Goal: Transaction & Acquisition: Purchase product/service

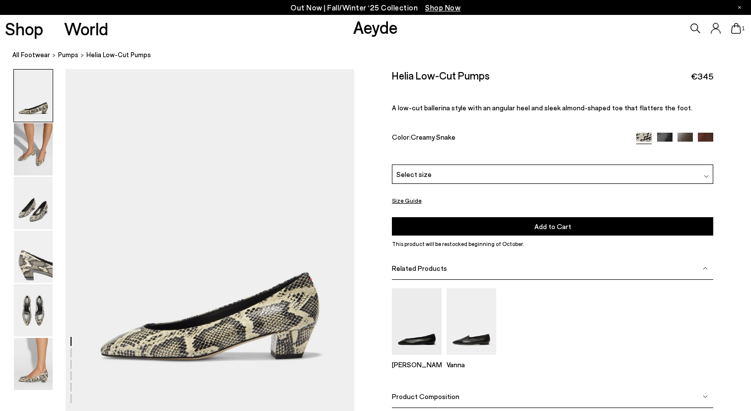
click at [448, 176] on div "Select size" at bounding box center [553, 173] width 322 height 19
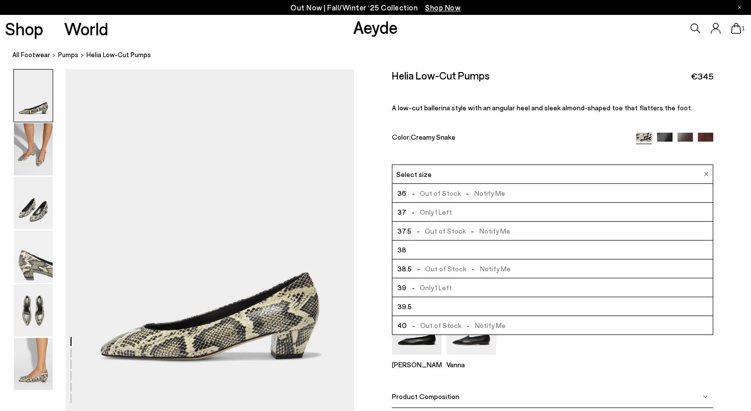
click at [446, 160] on div "Helia Low-Cut Pumps €345 A low-cut ballerina style with an angular heel and sle…" at bounding box center [553, 116] width 322 height 95
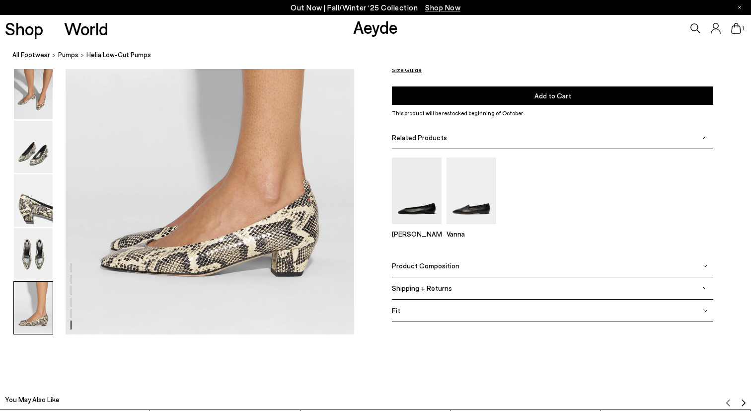
scroll to position [1977, 0]
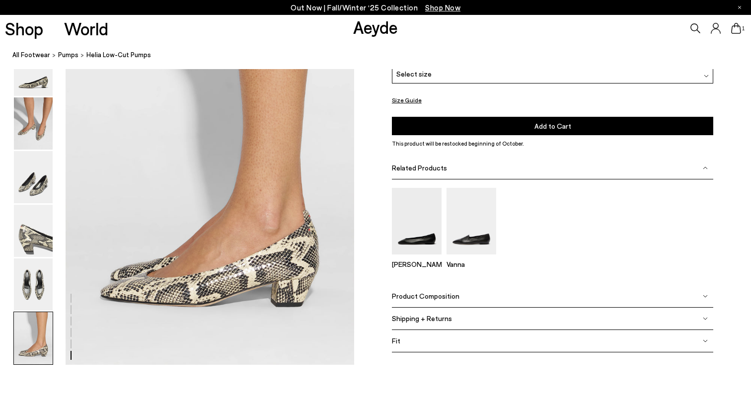
click at [426, 338] on div "Fit" at bounding box center [553, 341] width 322 height 22
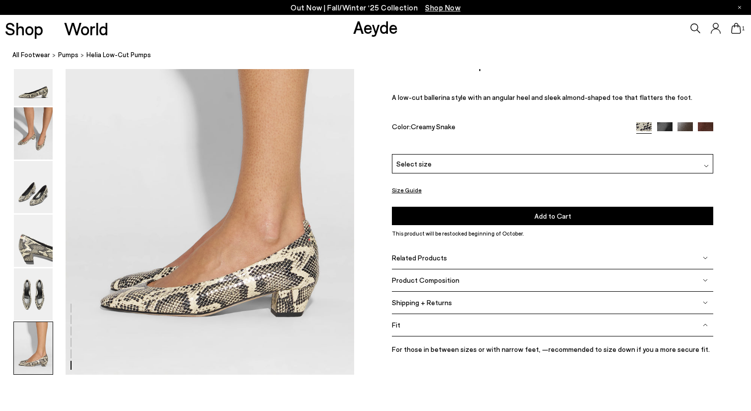
scroll to position [1971, 0]
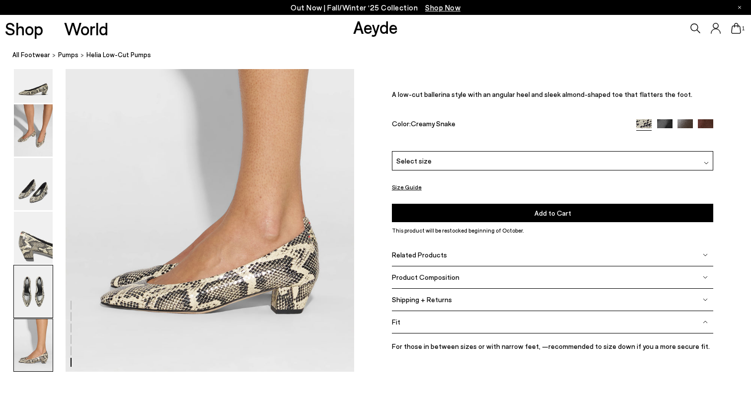
click at [39, 281] on img at bounding box center [33, 291] width 39 height 52
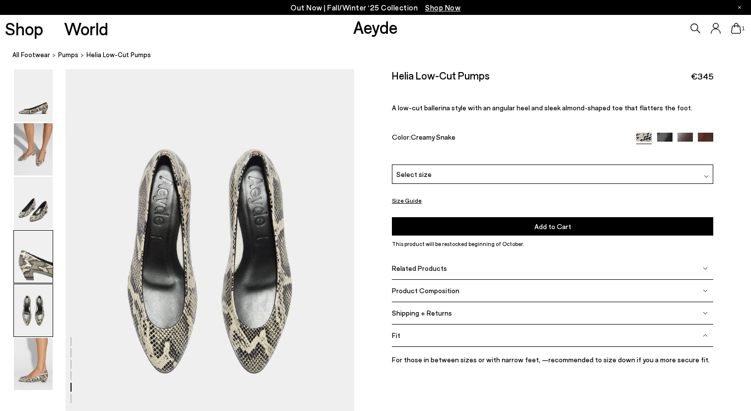
click at [34, 240] on img at bounding box center [33, 256] width 39 height 52
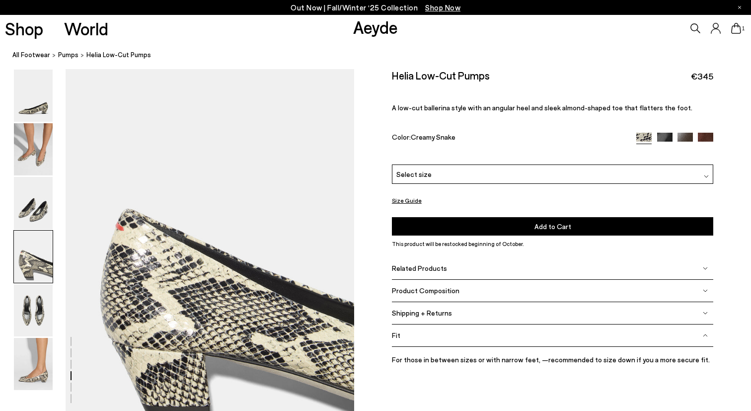
scroll to position [1117, 0]
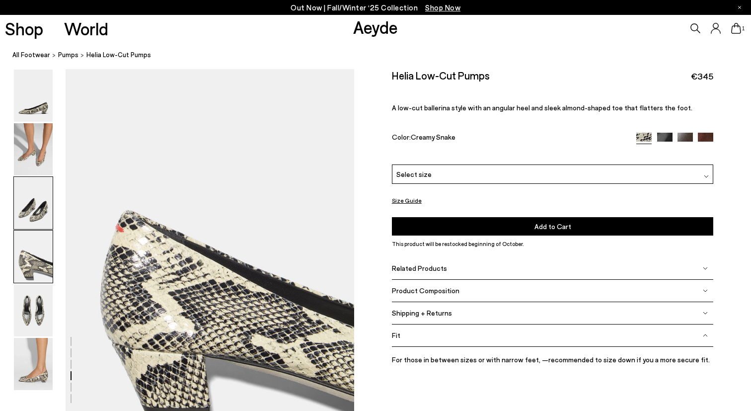
click at [40, 199] on img at bounding box center [33, 203] width 39 height 52
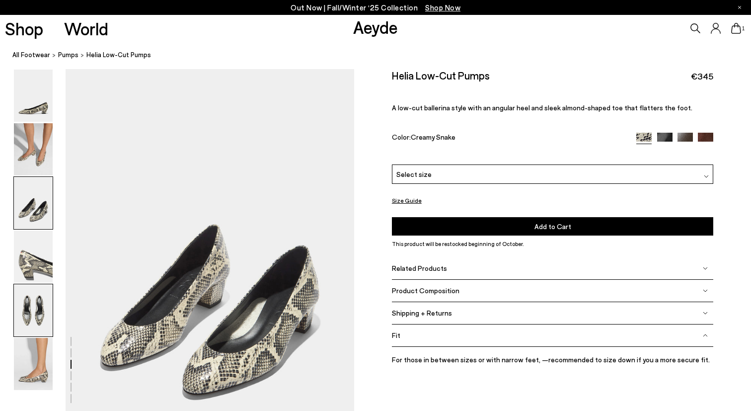
click at [39, 319] on img at bounding box center [33, 310] width 39 height 52
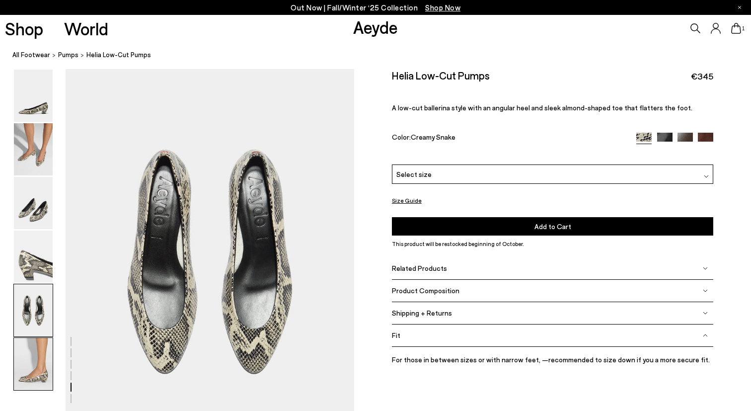
click at [38, 359] on img at bounding box center [33, 364] width 39 height 52
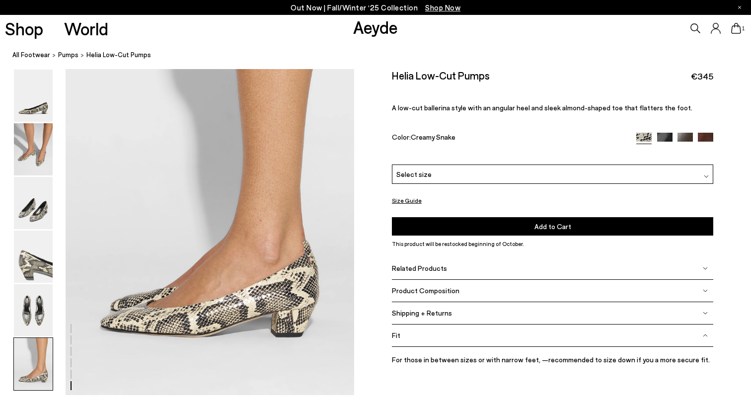
scroll to position [1957, 0]
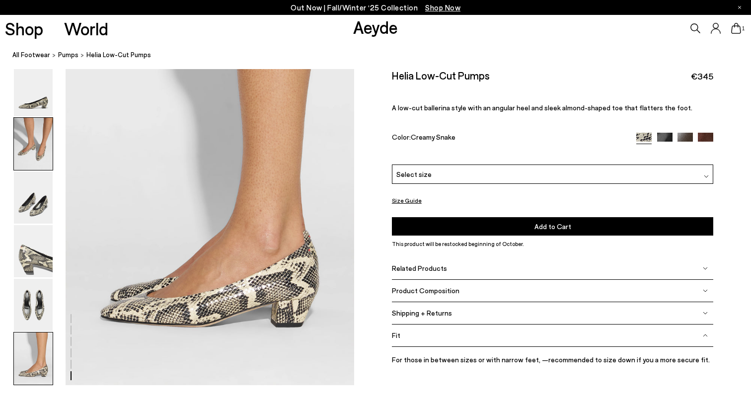
click at [39, 145] on img at bounding box center [33, 144] width 39 height 52
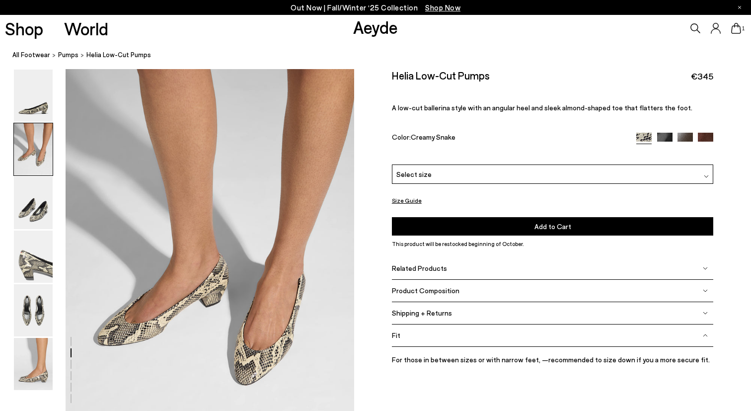
scroll to position [344, 0]
